Goal: Task Accomplishment & Management: Manage account settings

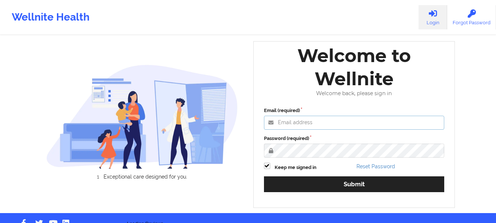
type input "[PERSON_NAME][EMAIL_ADDRESS][DOMAIN_NAME]"
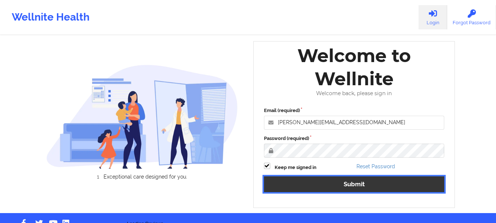
click at [327, 185] on button "Submit" at bounding box center [354, 184] width 180 height 16
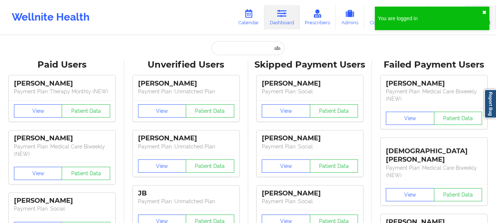
click at [483, 12] on button "✖︎" at bounding box center [484, 13] width 4 height 6
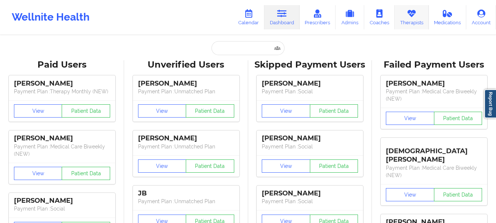
click at [412, 18] on link "Therapists" at bounding box center [411, 17] width 34 height 24
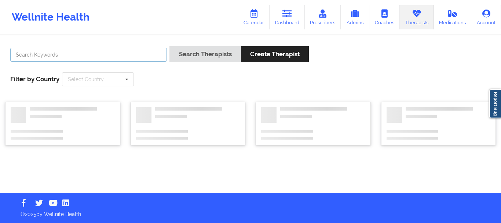
click at [153, 48] on input "text" at bounding box center [88, 55] width 157 height 14
paste input "[US_STATE][PERSON_NAME]"
type input "[US_STATE][PERSON_NAME]"
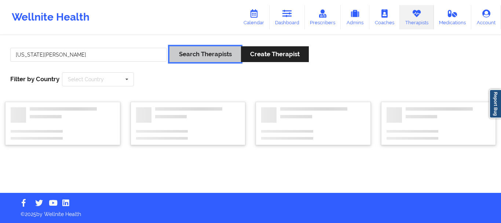
click at [183, 56] on button "Search Therapists" at bounding box center [204, 54] width 71 height 16
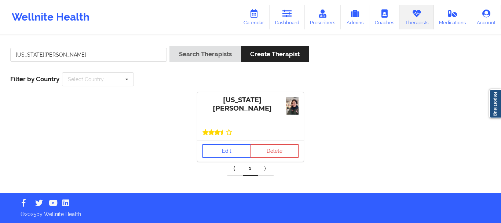
click at [225, 155] on link "Edit" at bounding box center [227, 150] width 48 height 13
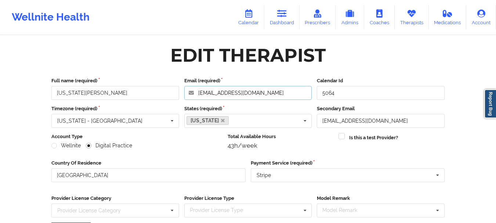
drag, startPoint x: 241, startPoint y: 91, endPoint x: 166, endPoint y: 89, distance: 75.2
click at [166, 89] on div "Full name (required) [US_STATE][PERSON_NAME] Email (required) [EMAIL_ADDRESS][D…" at bounding box center [248, 88] width 398 height 23
click at [409, 21] on link "Therapists" at bounding box center [411, 17] width 34 height 24
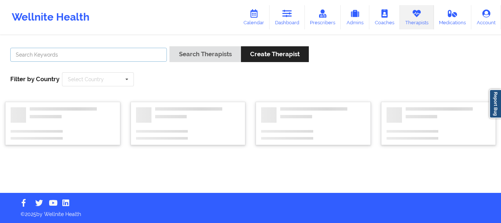
click at [71, 55] on input "text" at bounding box center [88, 55] width 157 height 14
paste input "[PERSON_NAME]"
type input "[PERSON_NAME]"
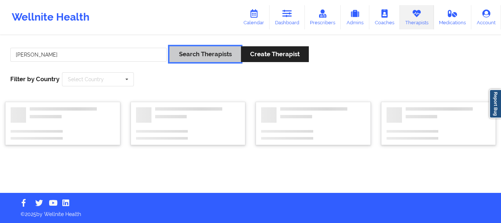
click at [189, 59] on button "Search Therapists" at bounding box center [204, 54] width 71 height 16
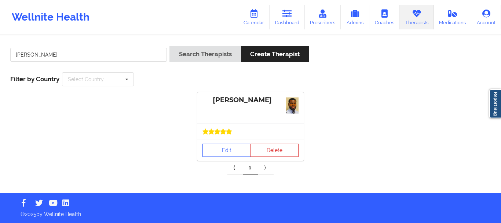
click at [222, 136] on div at bounding box center [250, 131] width 106 height 17
click at [219, 144] on link "Edit" at bounding box center [227, 149] width 48 height 13
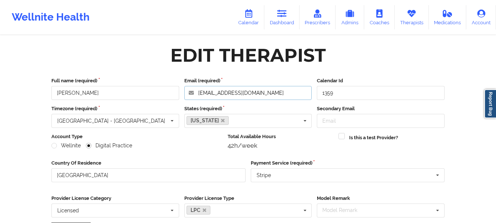
drag, startPoint x: 285, startPoint y: 94, endPoint x: 116, endPoint y: 91, distance: 169.1
click at [116, 91] on div "Full name (required) [PERSON_NAME] Email (required) [EMAIL_ADDRESS][DOMAIN_NAME…" at bounding box center [248, 88] width 398 height 23
click at [413, 15] on icon at bounding box center [411, 14] width 10 height 8
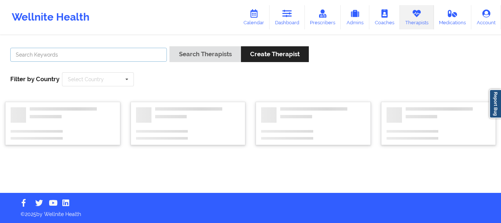
click at [89, 54] on input "text" at bounding box center [88, 55] width 157 height 14
paste input "[PERSON_NAME]"
type input "[PERSON_NAME]"
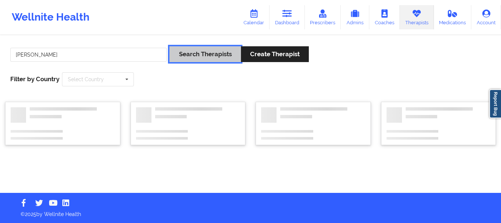
click at [184, 58] on button "Search Therapists" at bounding box center [204, 54] width 71 height 16
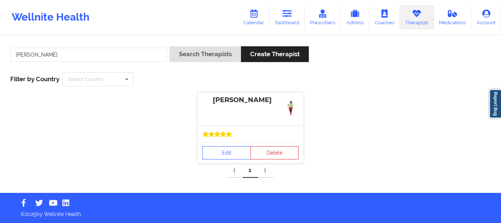
click at [231, 135] on icon at bounding box center [229, 134] width 6 height 6
click at [225, 150] on link "Edit" at bounding box center [227, 152] width 48 height 13
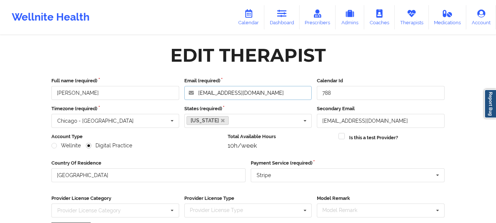
drag, startPoint x: 266, startPoint y: 91, endPoint x: 158, endPoint y: 86, distance: 107.9
click at [158, 86] on div "Full name (required) [PERSON_NAME] Email (required) [EMAIL_ADDRESS][DOMAIN_NAME…" at bounding box center [248, 88] width 398 height 23
